Goal: Task Accomplishment & Management: Manage account settings

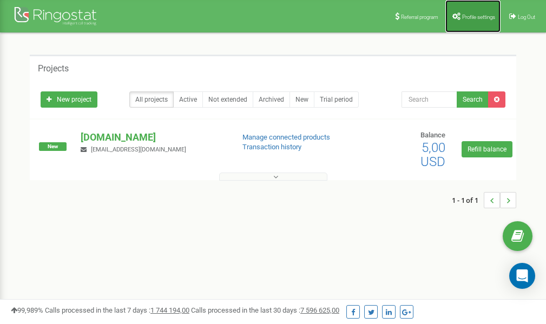
click at [463, 16] on span "Profile settings" at bounding box center [478, 17] width 33 height 6
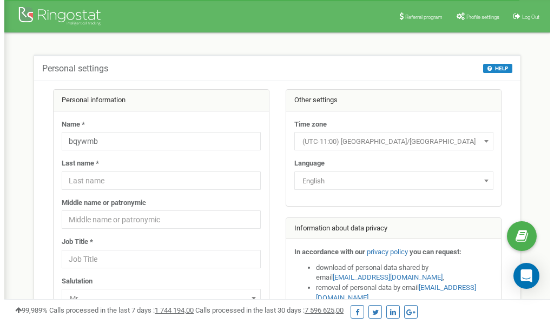
scroll to position [54, 0]
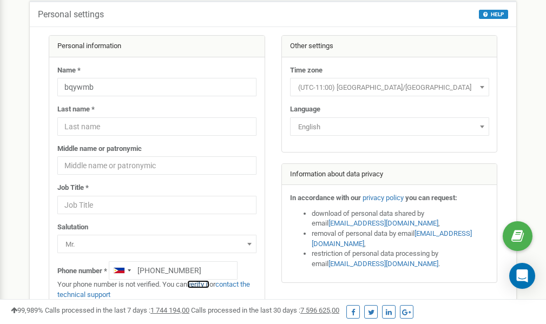
click at [203, 284] on link "verify it" at bounding box center [198, 284] width 22 height 8
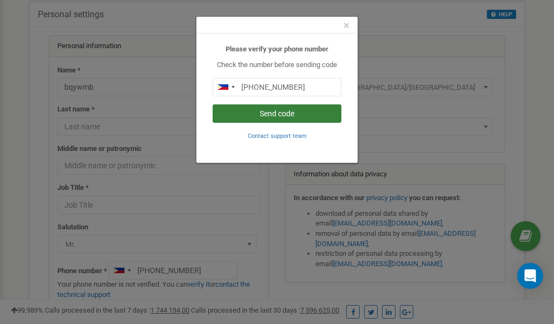
click at [263, 112] on button "Send code" at bounding box center [277, 113] width 129 height 18
